Goal: Book appointment/travel/reservation

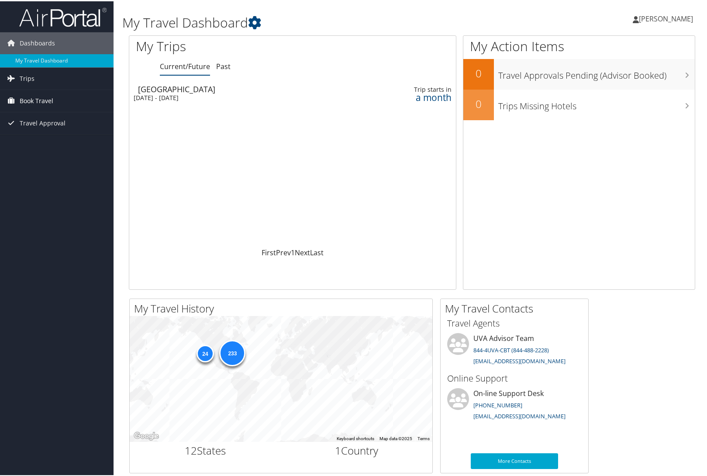
click at [45, 98] on span "Book Travel" at bounding box center [37, 100] width 34 height 22
click at [52, 139] on link "Book/Manage Online Trips" at bounding box center [57, 143] width 114 height 13
